Goal: Task Accomplishment & Management: Use online tool/utility

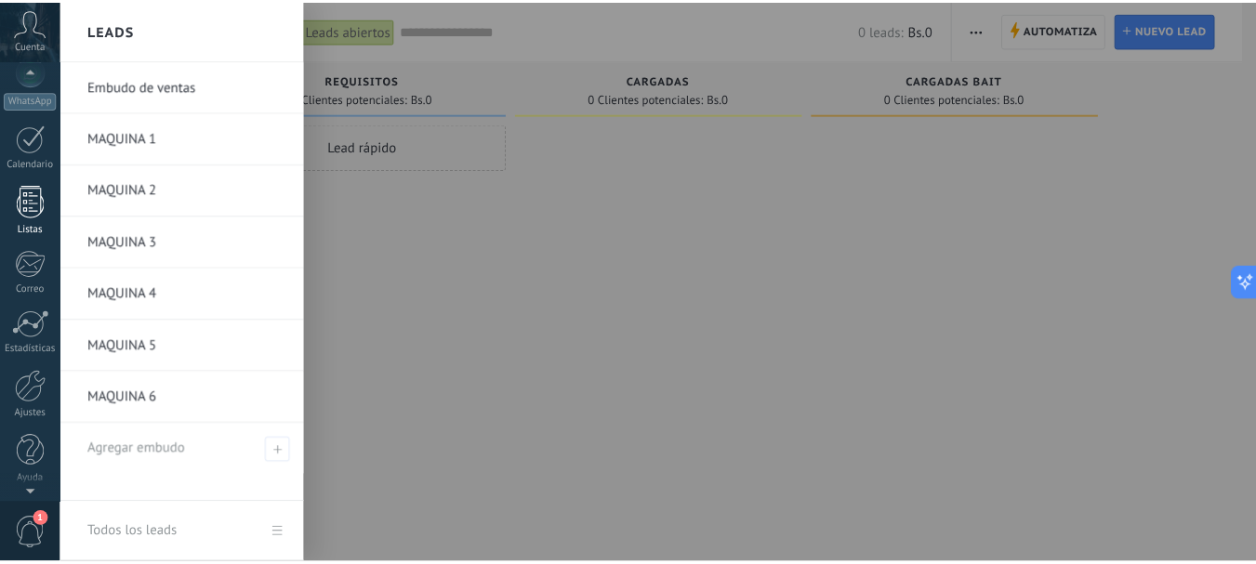
scroll to position [209, 0]
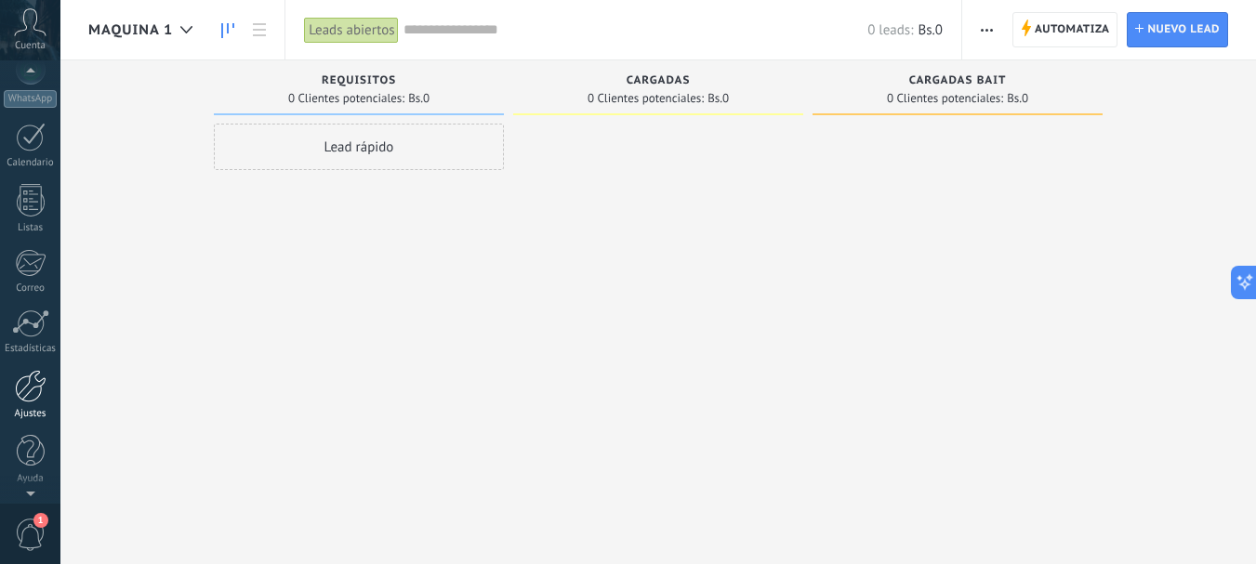
click at [35, 392] on div at bounding box center [31, 386] width 32 height 33
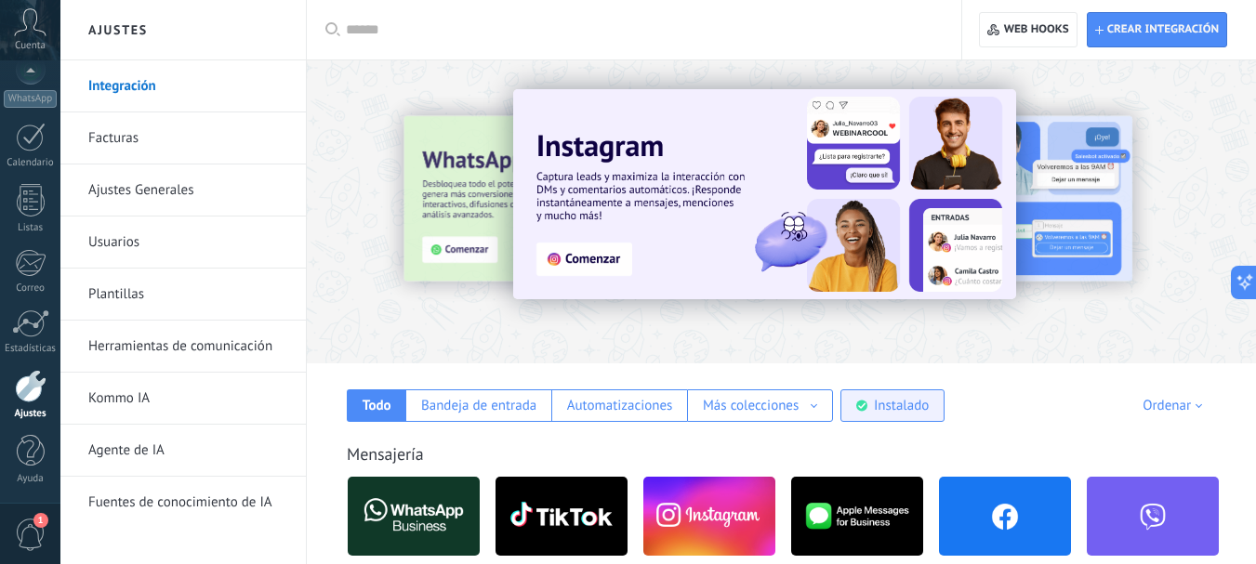
click at [915, 413] on div "Instalado" at bounding box center [901, 406] width 55 height 18
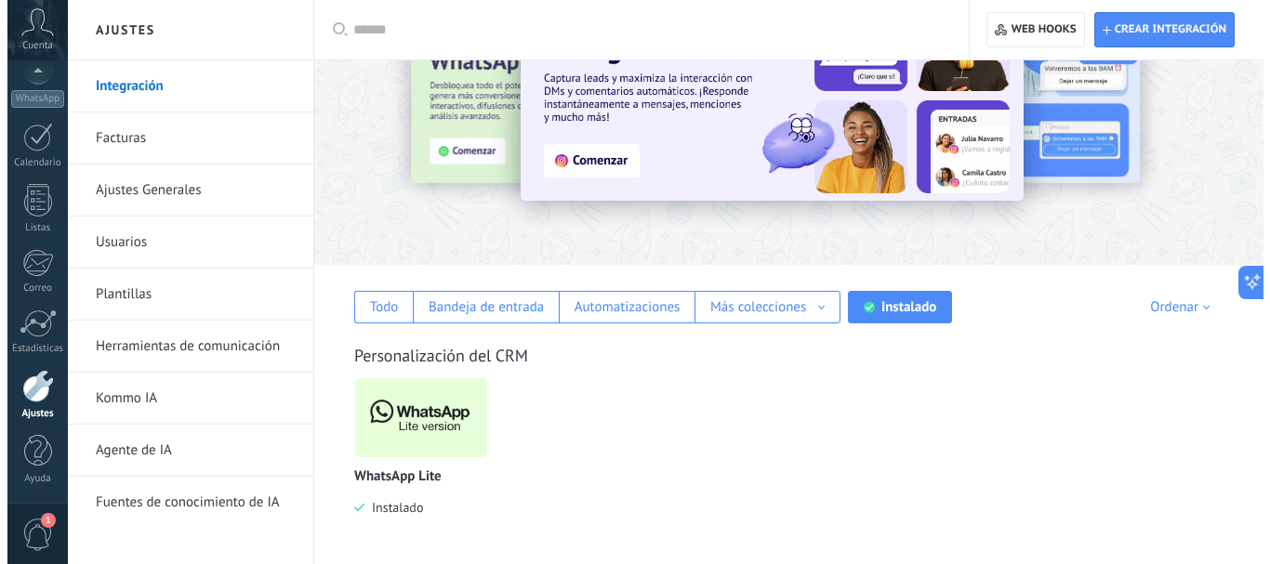
scroll to position [101, 0]
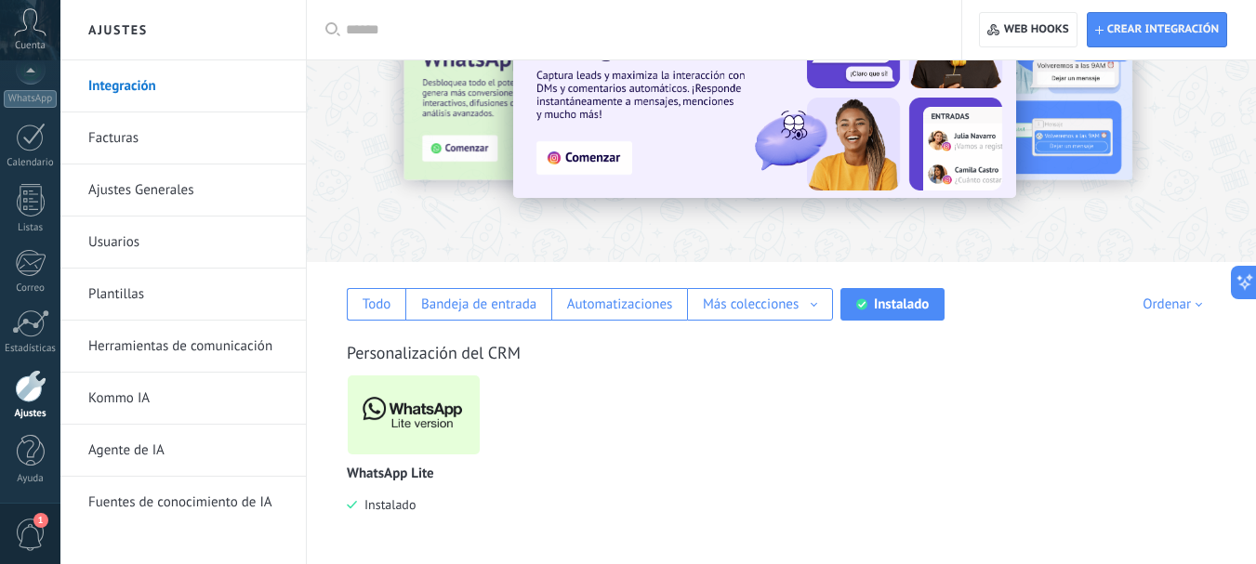
click at [418, 405] on img at bounding box center [414, 415] width 132 height 90
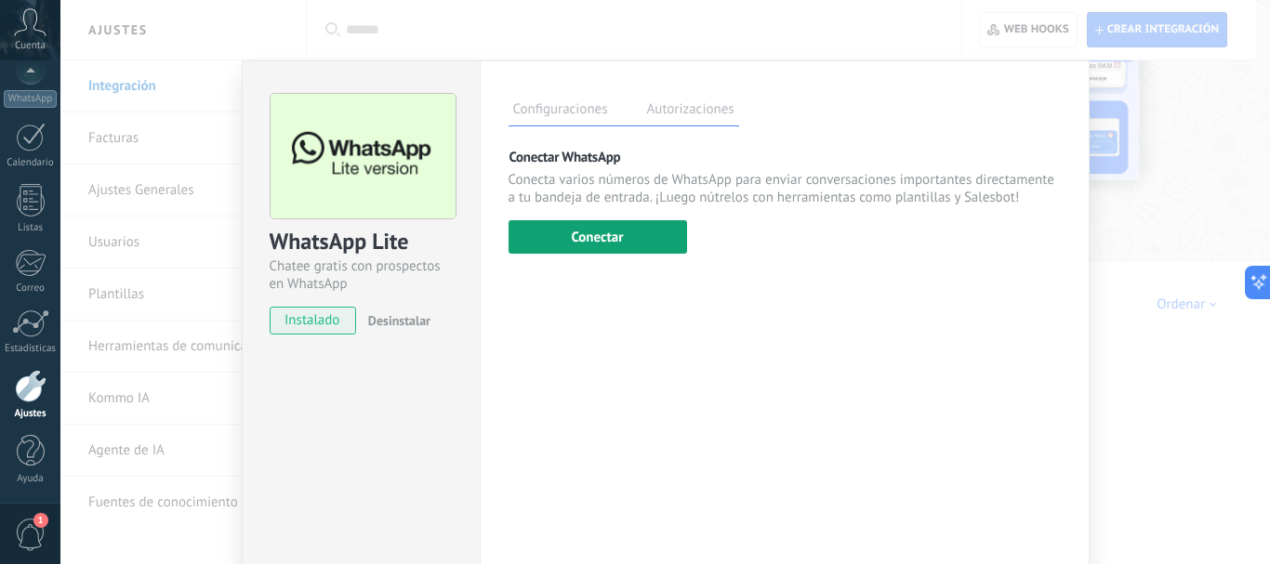
click at [551, 237] on button "Conectar" at bounding box center [598, 236] width 179 height 33
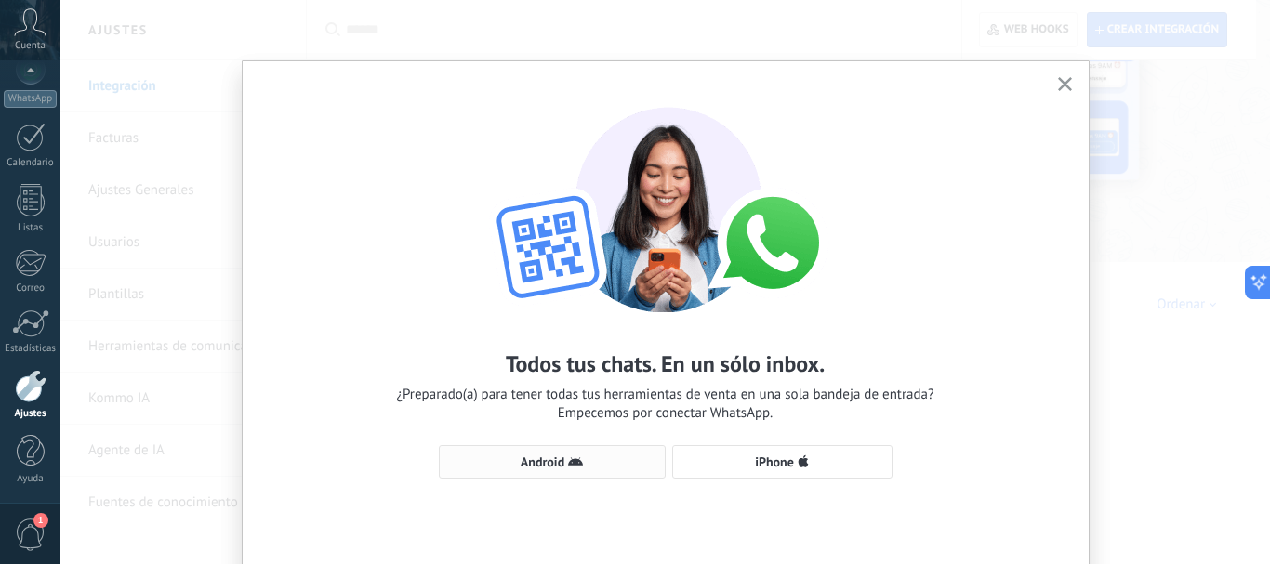
click at [570, 452] on button "Android" at bounding box center [552, 461] width 227 height 33
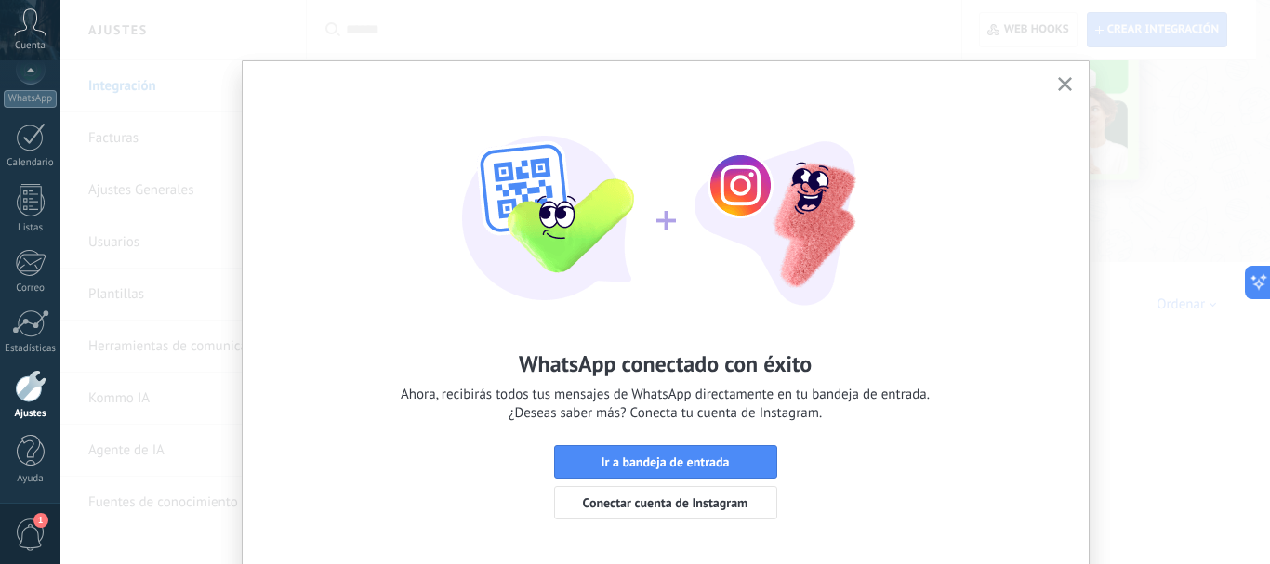
click at [1054, 83] on button "button" at bounding box center [1065, 85] width 23 height 25
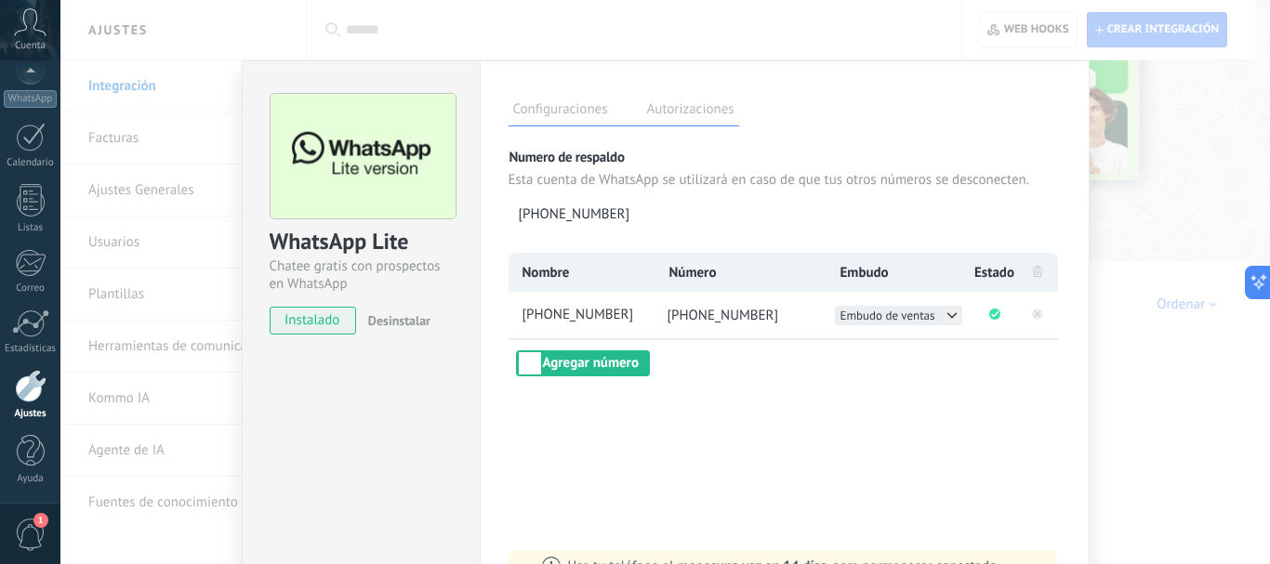
click at [949, 317] on icon at bounding box center [952, 315] width 8 height 5
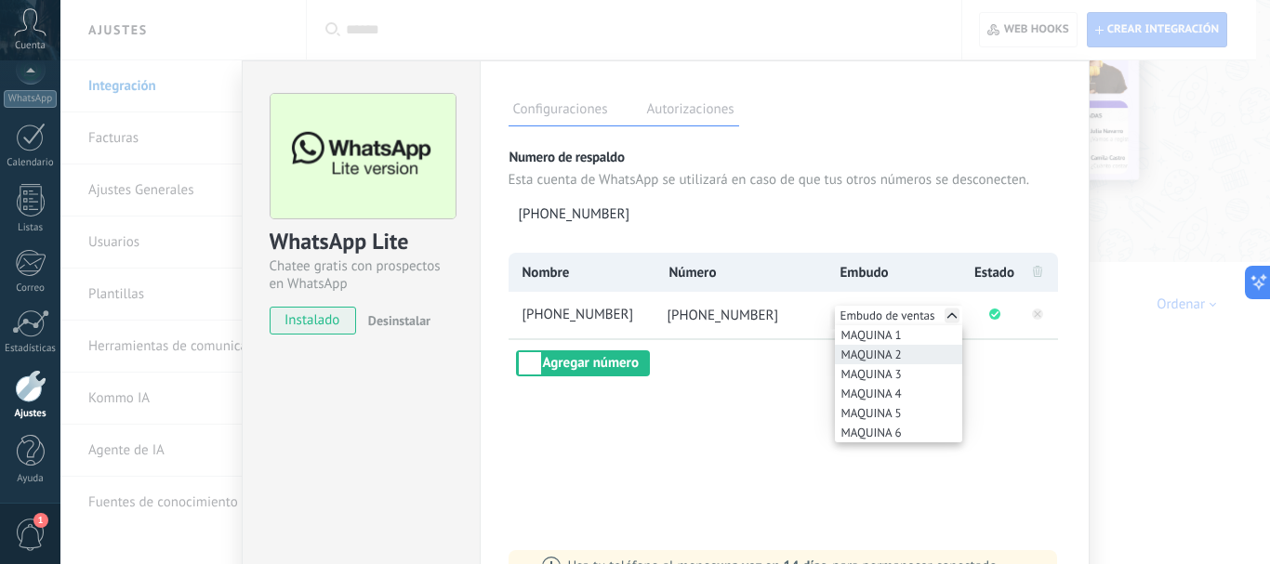
click at [890, 361] on span "MAQUINA 2" at bounding box center [872, 355] width 60 height 16
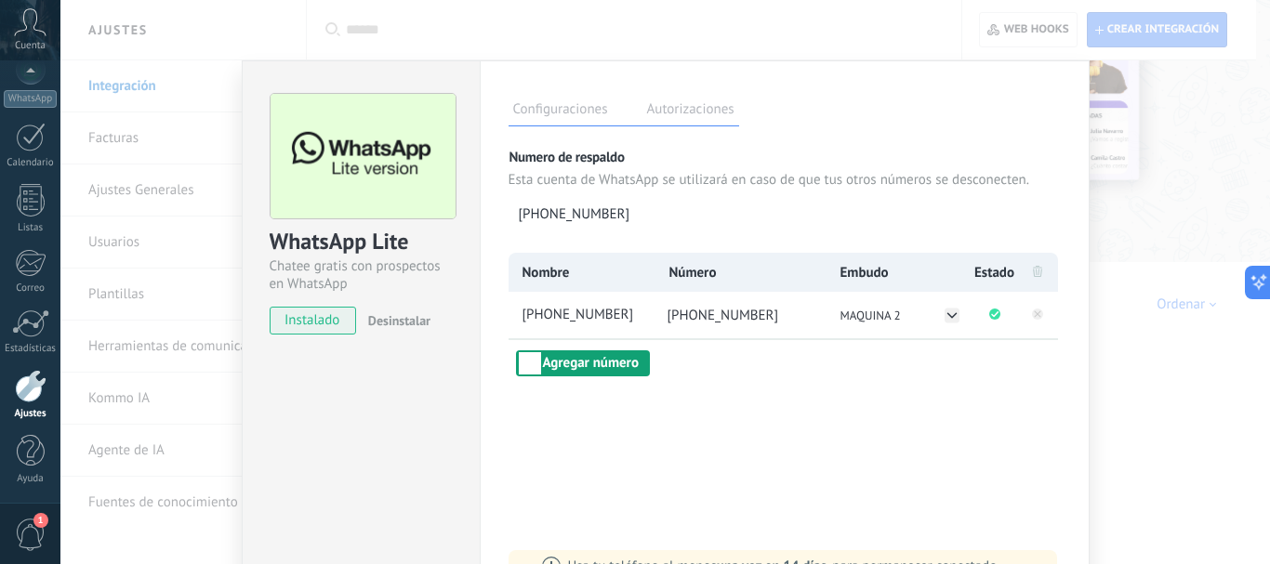
click at [613, 363] on button "Agregar número" at bounding box center [583, 364] width 134 height 26
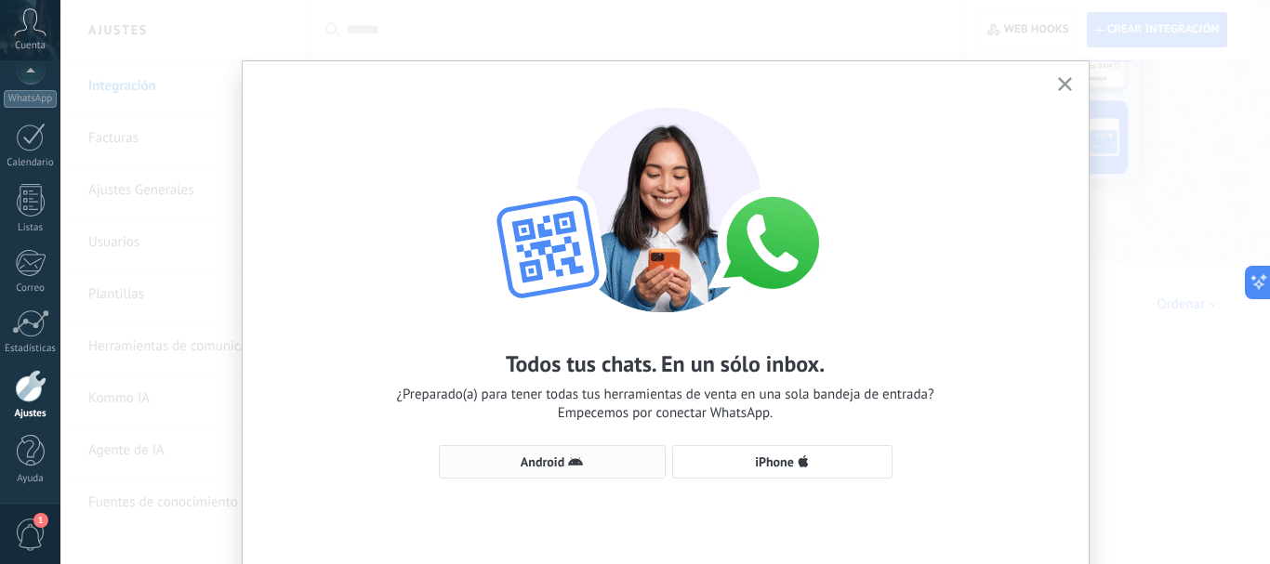
click at [557, 453] on button "Android" at bounding box center [552, 461] width 227 height 33
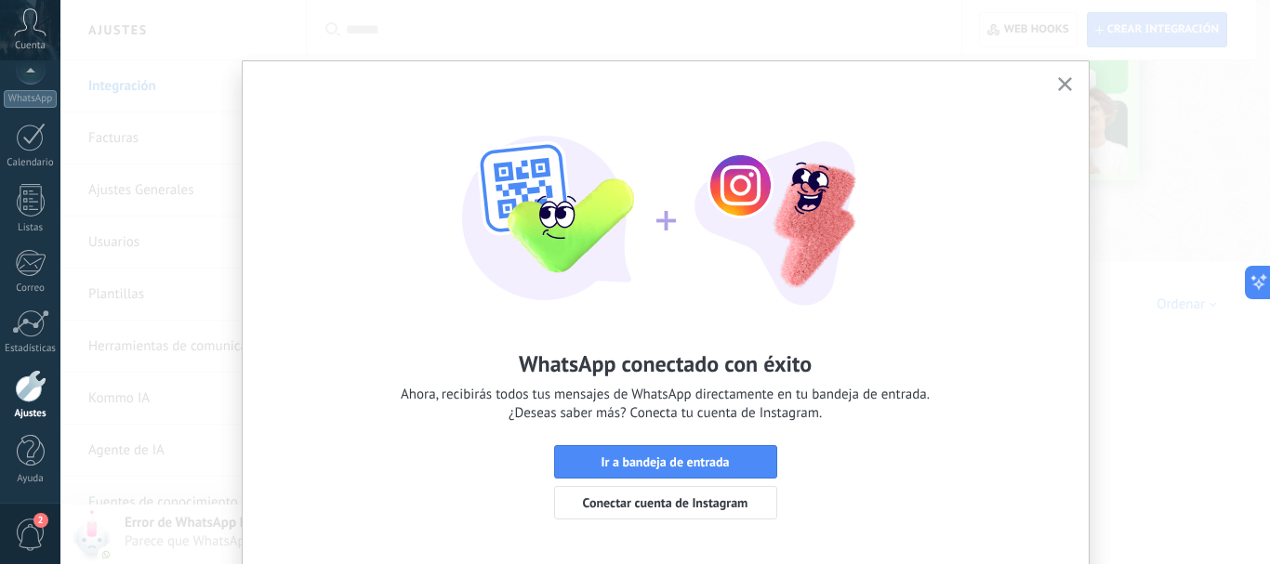
click at [1070, 81] on button "button" at bounding box center [1065, 85] width 23 height 25
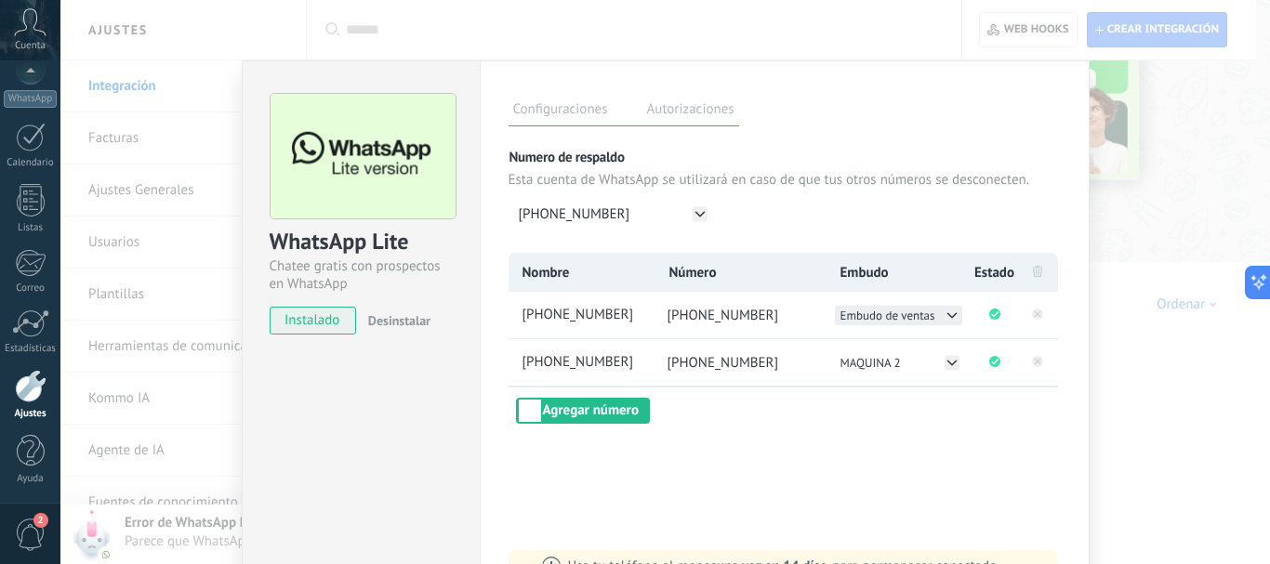
click at [955, 315] on icon at bounding box center [952, 315] width 15 height 15
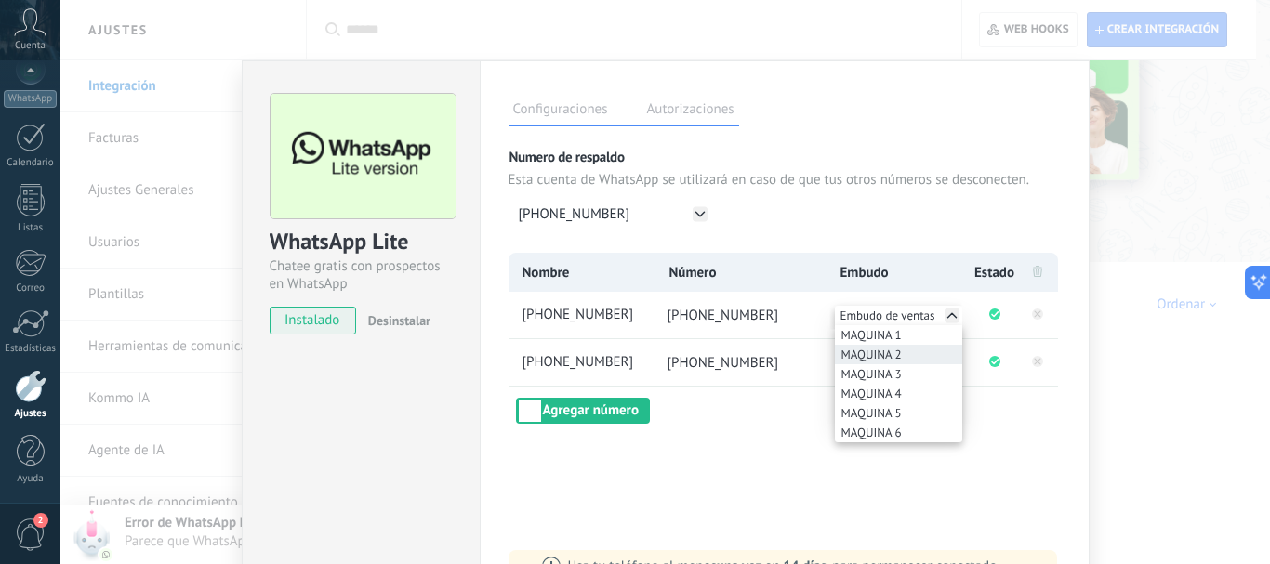
click at [886, 363] on li "MAQUINA 2" at bounding box center [898, 355] width 127 height 20
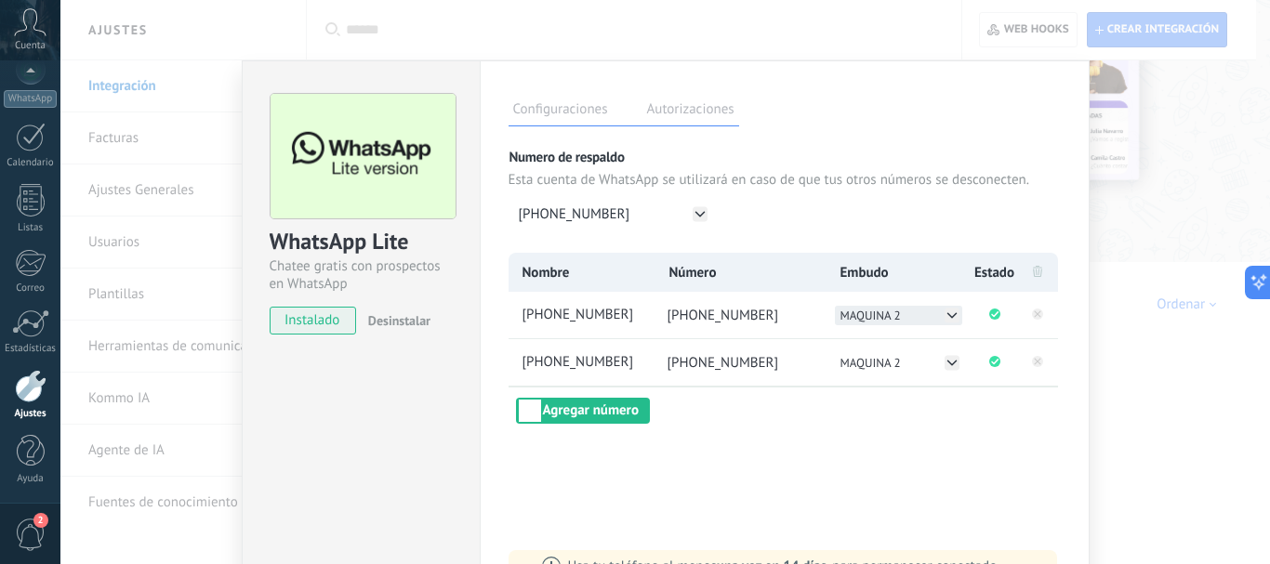
click at [955, 313] on icon at bounding box center [952, 315] width 15 height 15
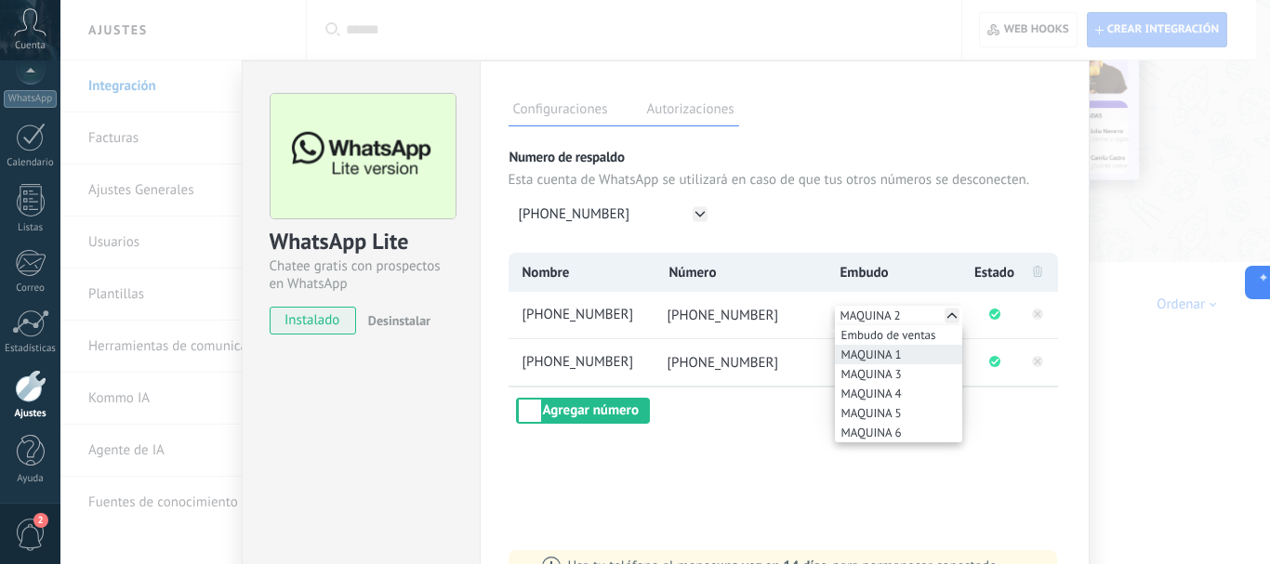
click at [892, 355] on span "MAQUINA 1" at bounding box center [872, 355] width 60 height 16
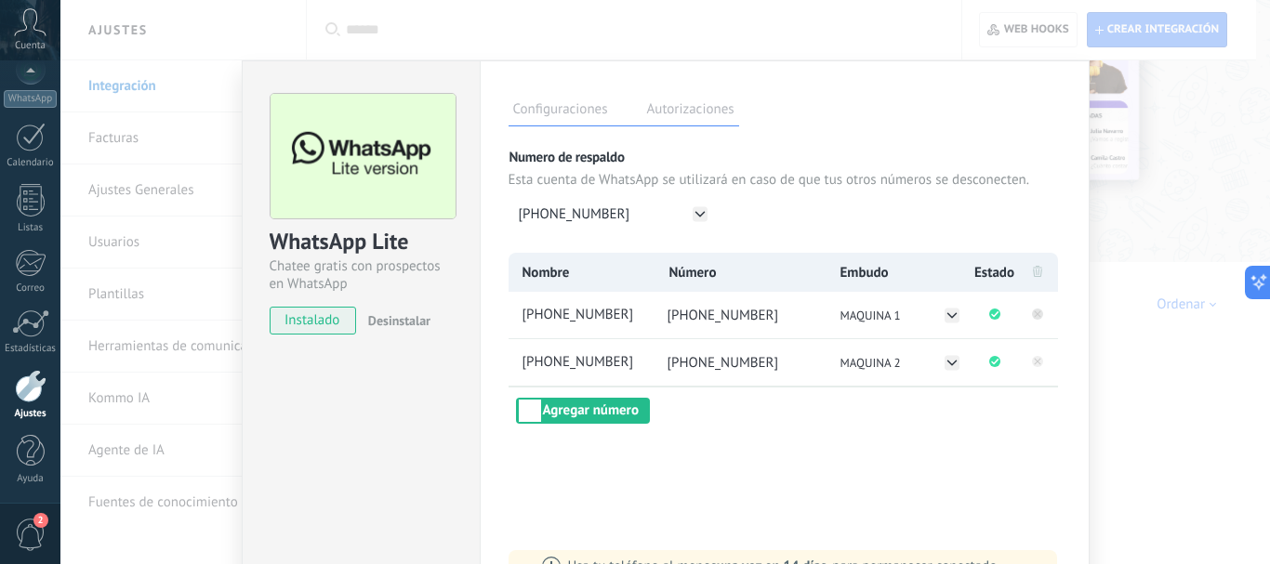
click at [1036, 316] on icon at bounding box center [1037, 314] width 7 height 7
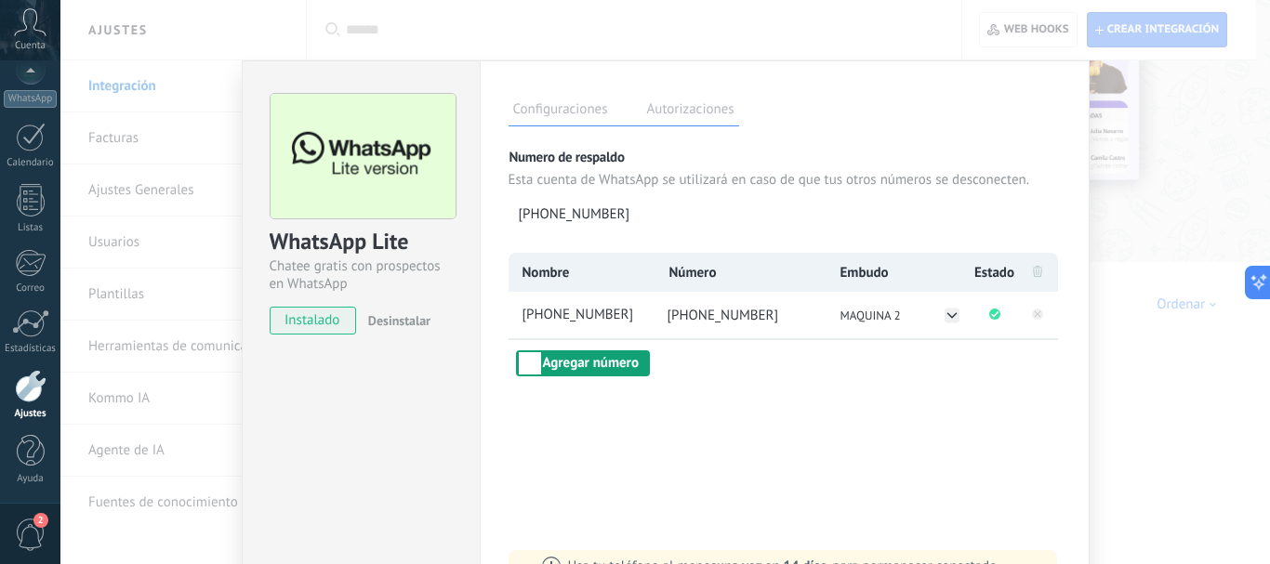
click at [577, 372] on button "Agregar número" at bounding box center [583, 364] width 134 height 26
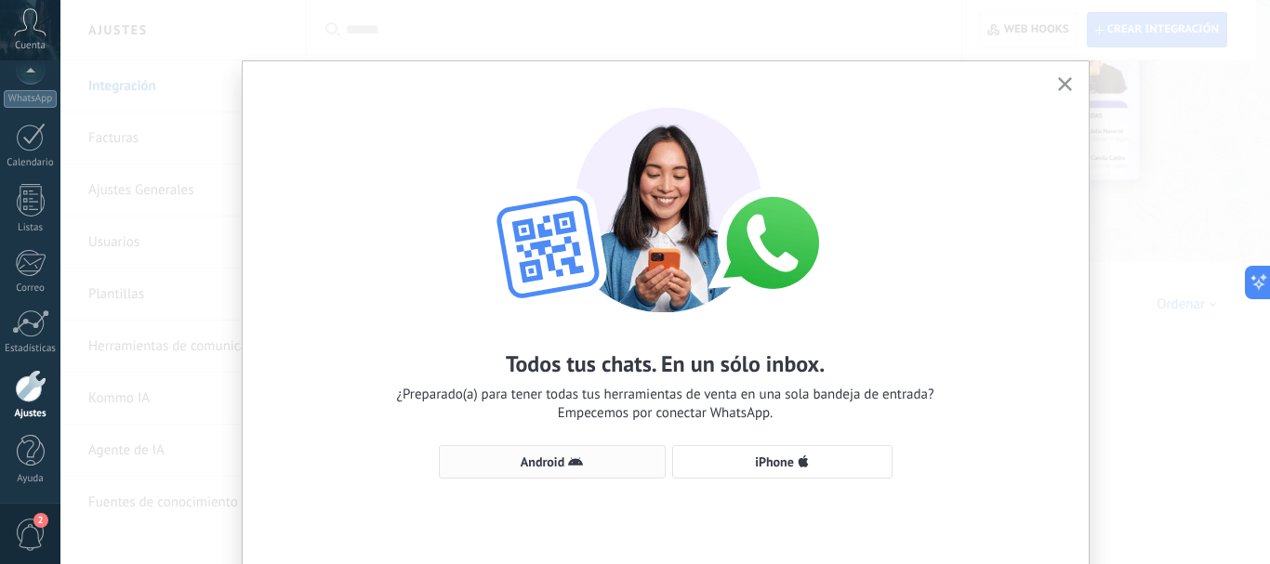
click at [555, 458] on span "Android" at bounding box center [543, 462] width 44 height 13
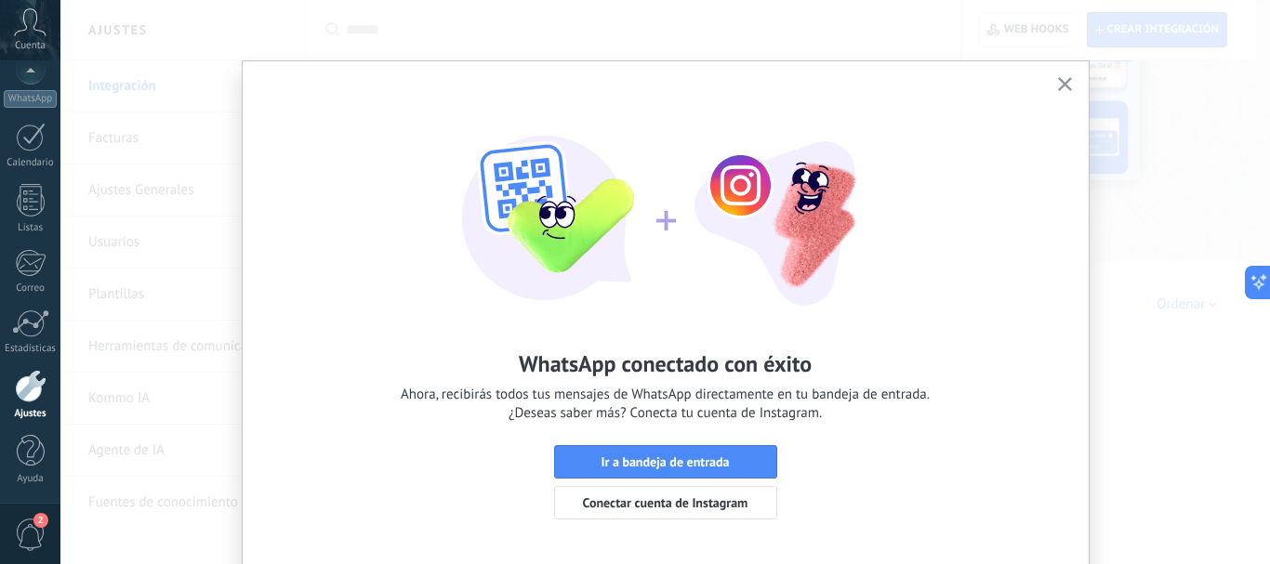
click at [1062, 89] on icon "button" at bounding box center [1065, 84] width 14 height 14
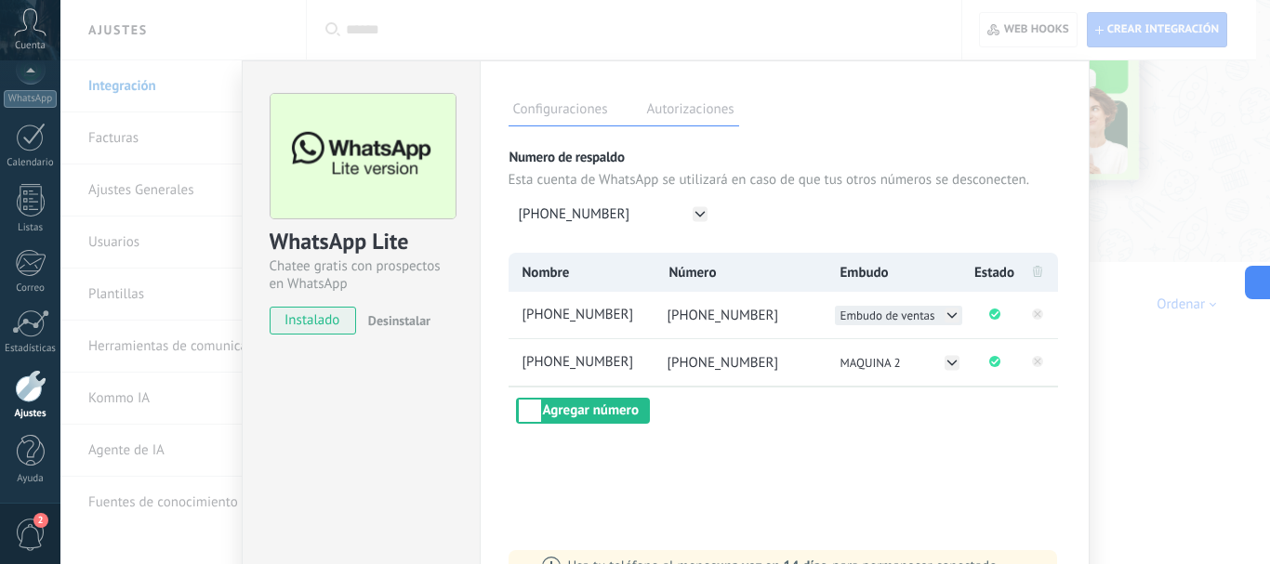
click at [951, 317] on icon at bounding box center [952, 315] width 15 height 15
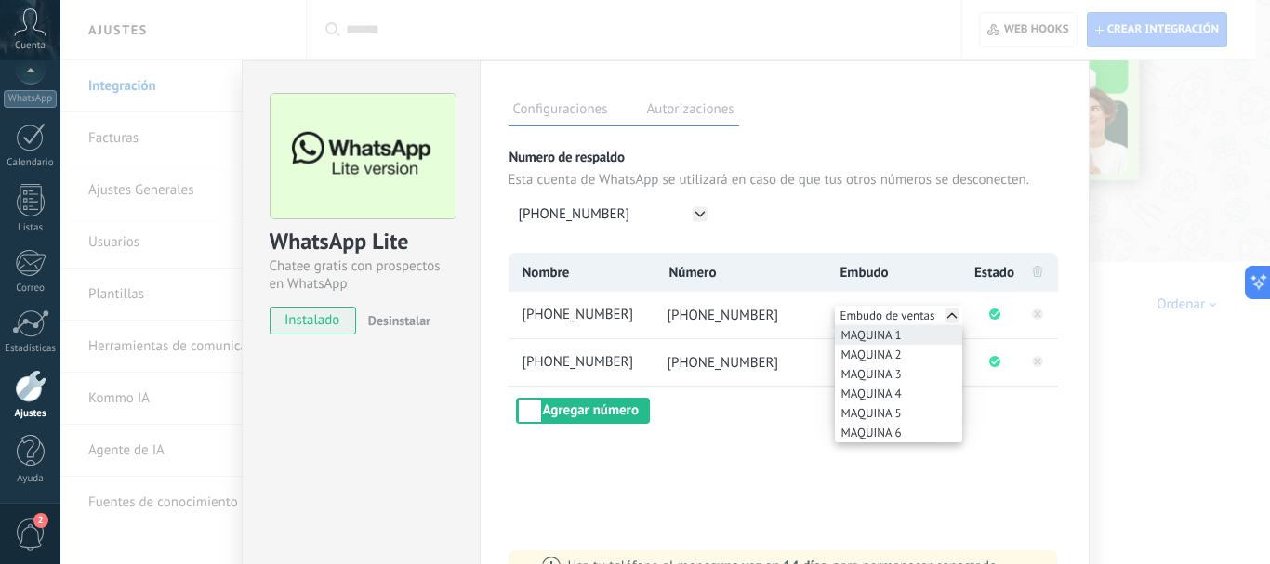
click at [842, 328] on span "MAQUINA 1" at bounding box center [872, 335] width 60 height 16
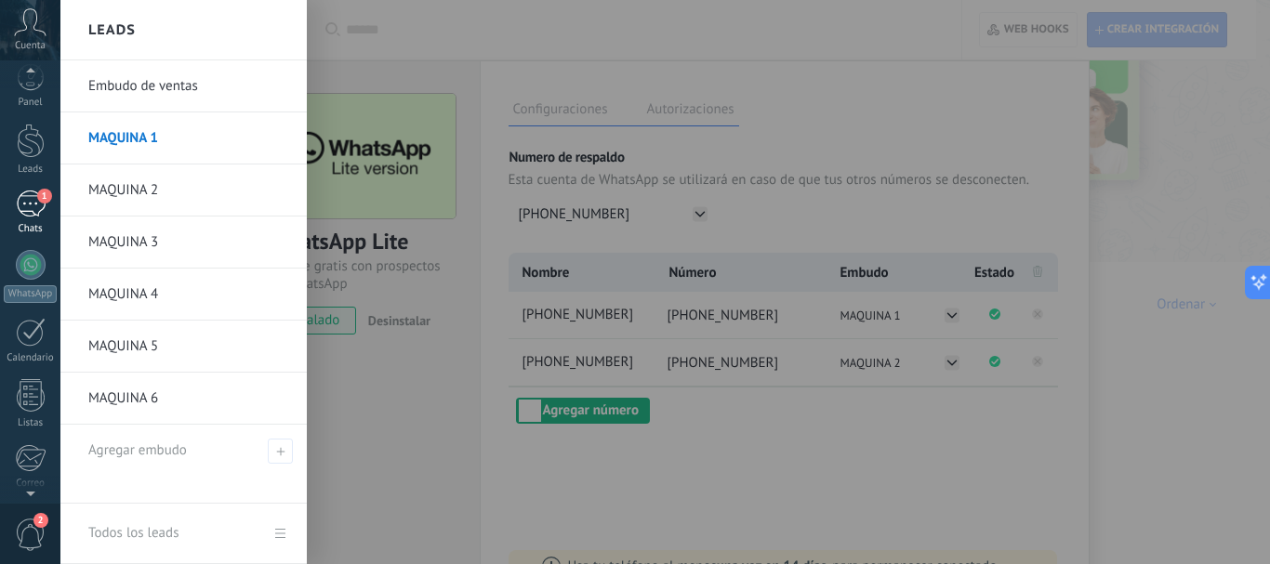
scroll to position [0, 0]
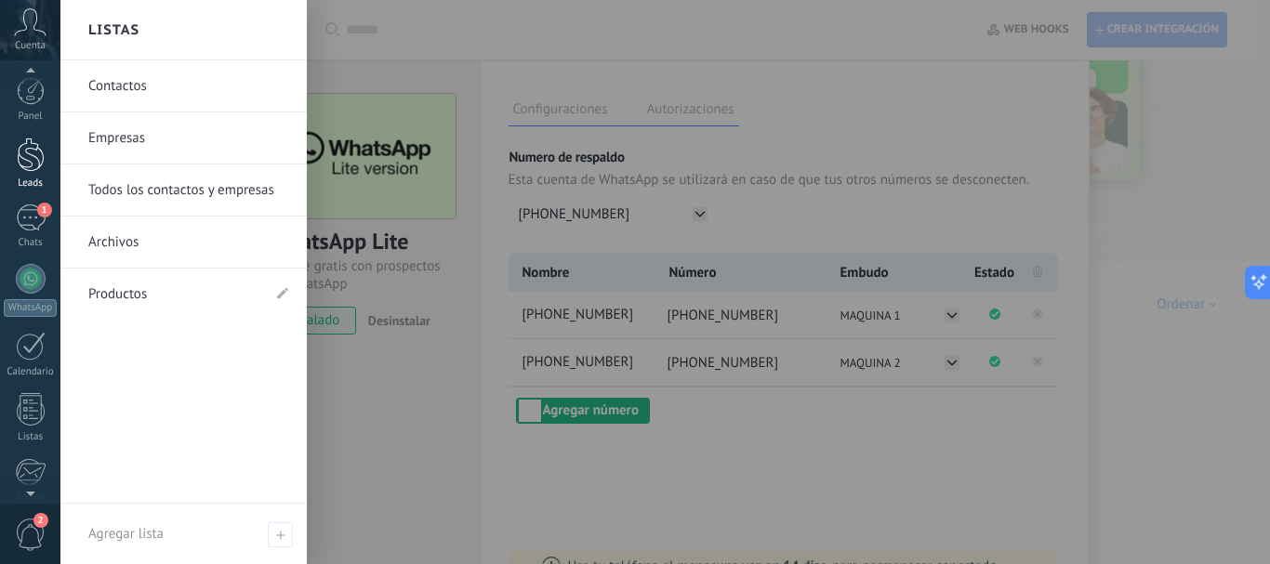
click at [31, 146] on div at bounding box center [31, 155] width 28 height 34
